Goal: Transaction & Acquisition: Purchase product/service

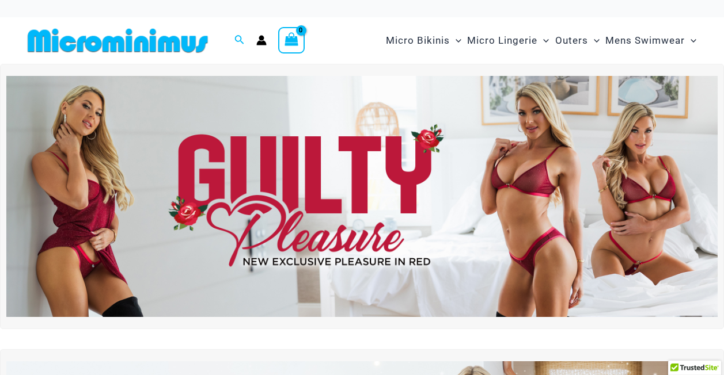
click at [457, 41] on icon "Menu Toggle" at bounding box center [459, 41] width 6 height 6
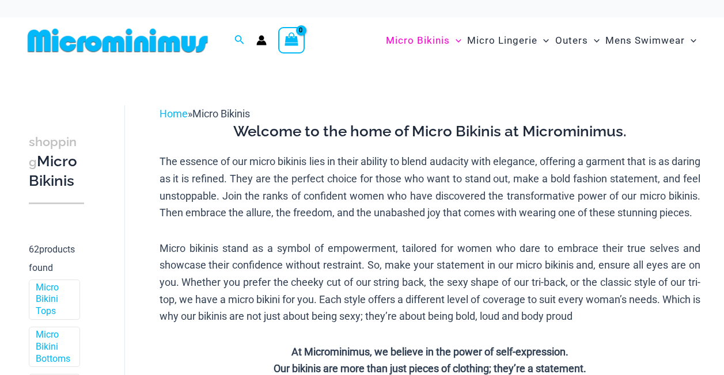
scroll to position [390, 0]
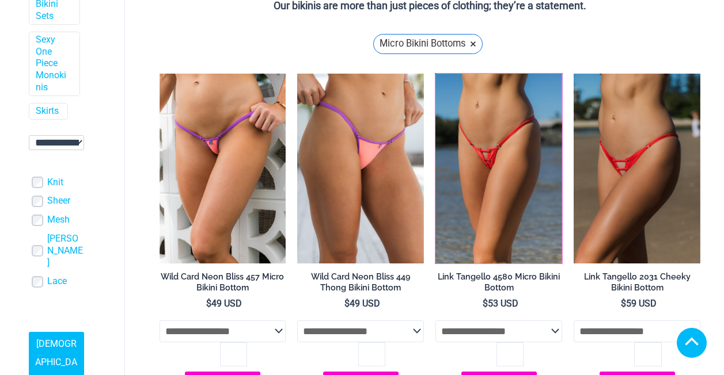
click at [435, 74] on img at bounding box center [435, 74] width 0 height 0
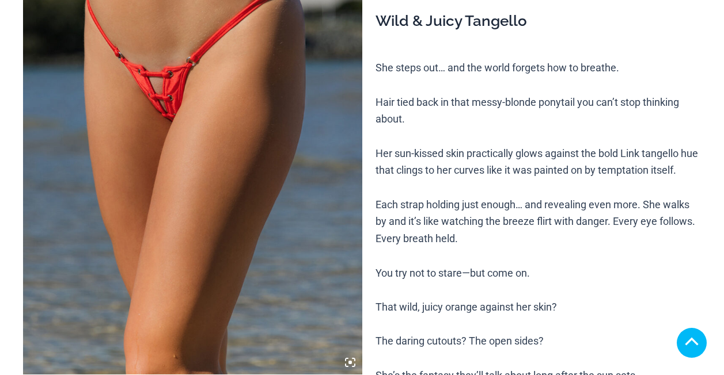
scroll to position [586, 0]
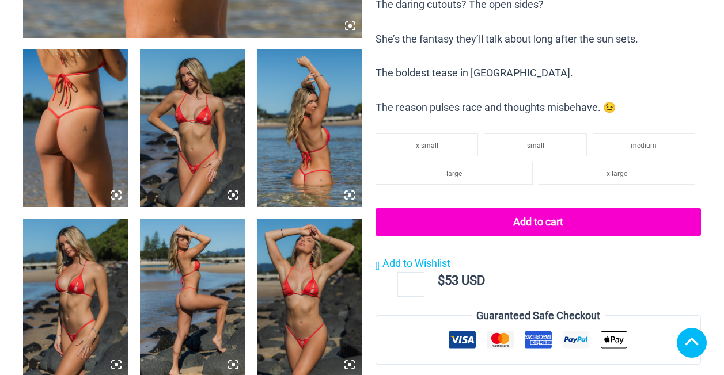
click at [86, 170] on img at bounding box center [75, 129] width 105 height 158
